Goal: Find specific page/section: Find specific page/section

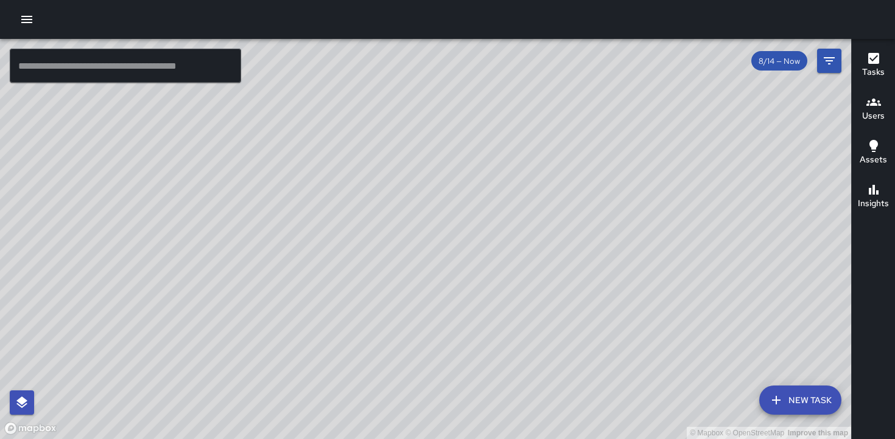
click at [865, 111] on h6 "Users" at bounding box center [873, 116] width 23 height 13
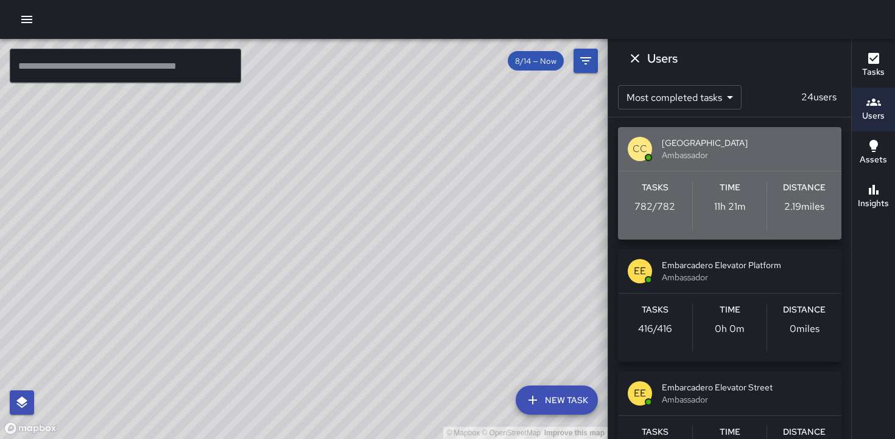
click at [630, 133] on div "CC Civic Center Elevator Street Ambassador" at bounding box center [729, 149] width 223 height 44
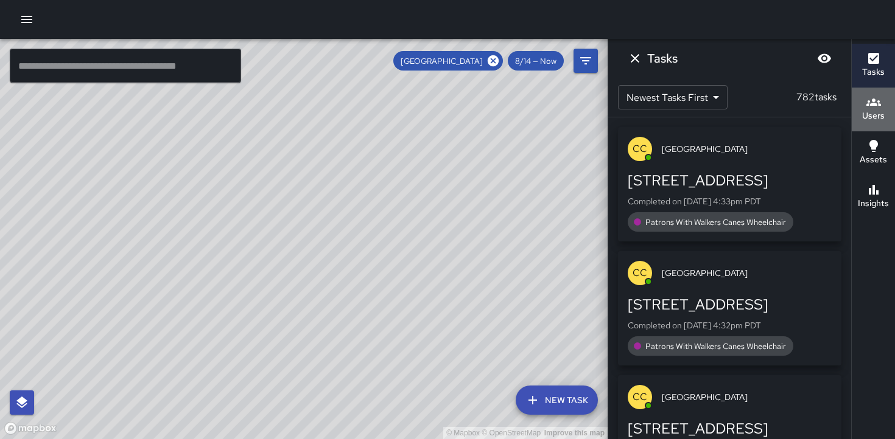
click at [873, 108] on icon "button" at bounding box center [873, 102] width 15 height 15
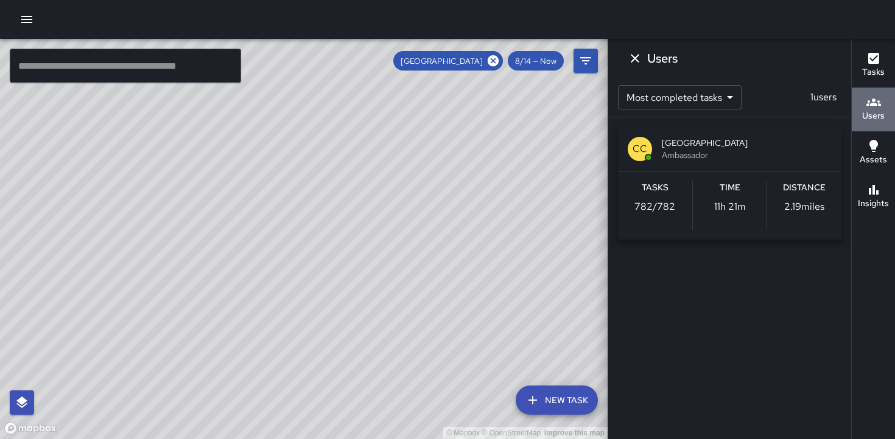
click at [873, 106] on icon "button" at bounding box center [873, 102] width 15 height 15
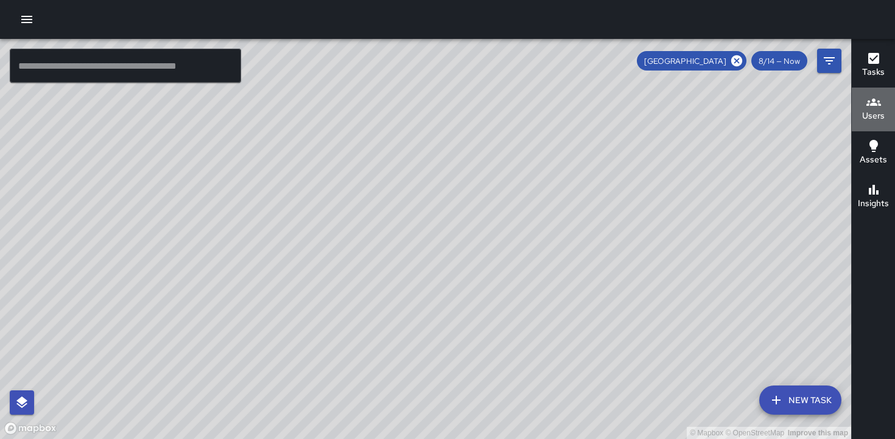
click at [873, 107] on icon "button" at bounding box center [873, 102] width 15 height 15
click at [877, 113] on h6 "Users" at bounding box center [873, 116] width 23 height 13
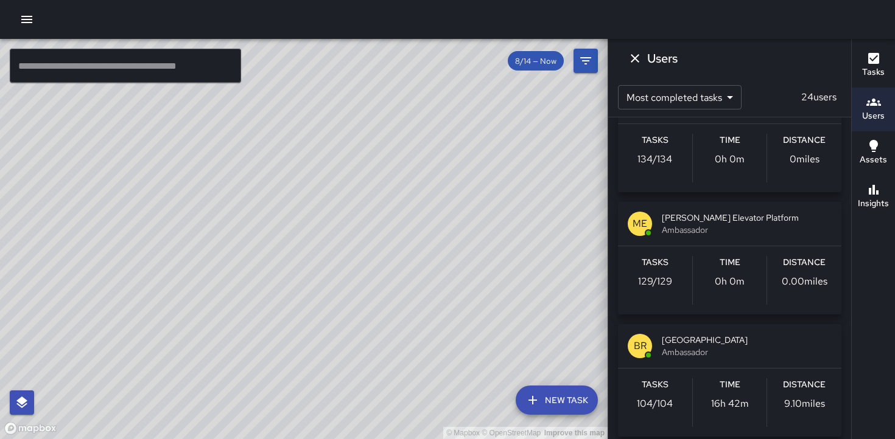
scroll to position [1188, 0]
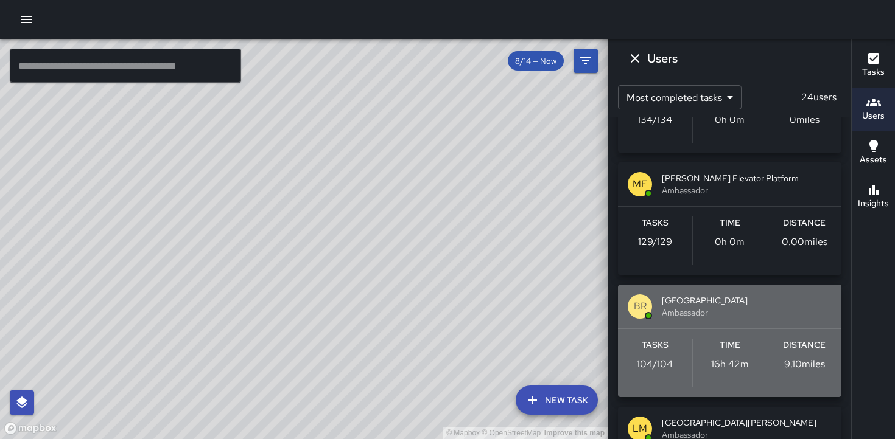
click at [756, 322] on div "BR Berkeley Restroom Ambassador" at bounding box center [729, 307] width 223 height 44
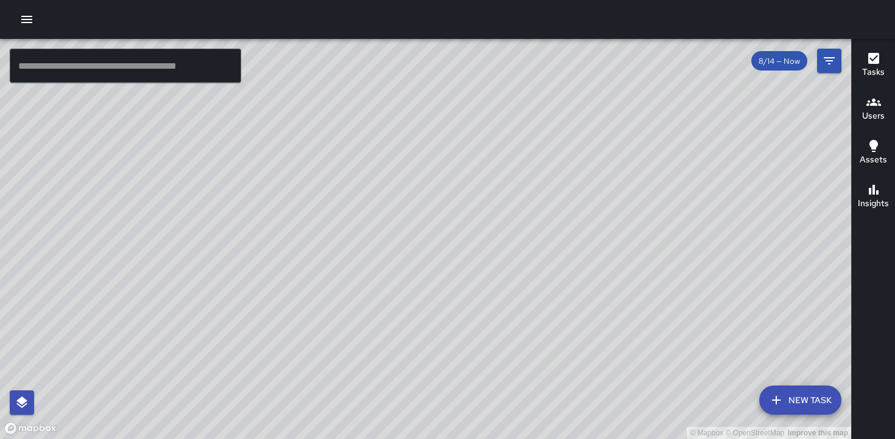
click at [870, 110] on h6 "Users" at bounding box center [873, 116] width 23 height 13
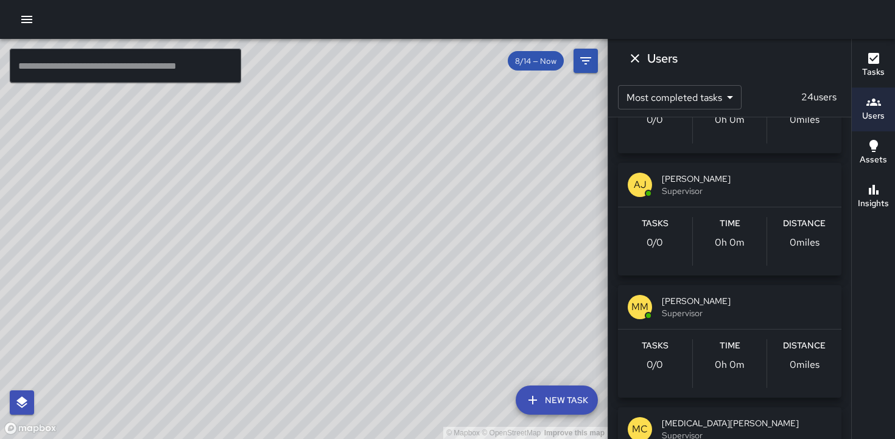
scroll to position [1924, 0]
